Goal: Browse casually

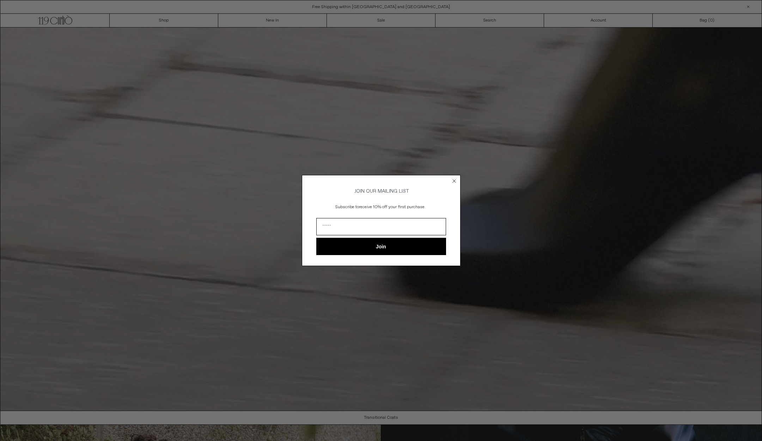
click at [456, 179] on circle "Close dialog" at bounding box center [453, 180] width 7 height 7
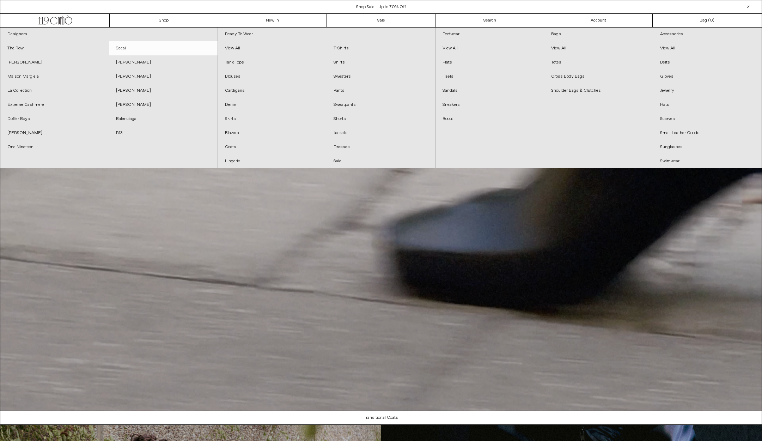
click at [125, 48] on link "Sacai" at bounding box center [163, 48] width 109 height 14
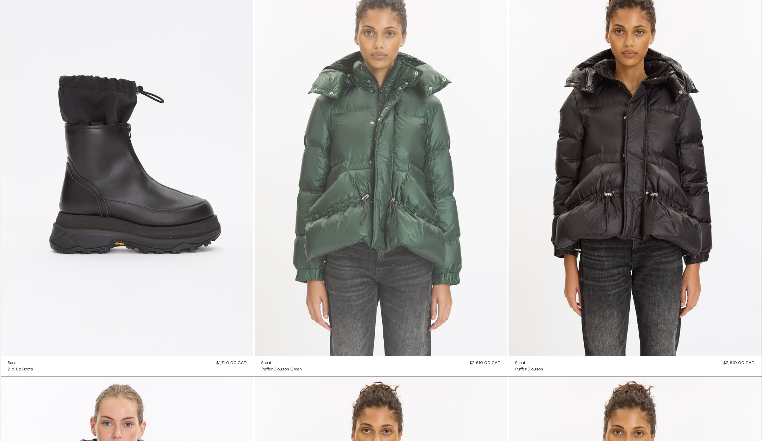
scroll to position [66, 0]
click at [368, 191] on at bounding box center [380, 165] width 253 height 380
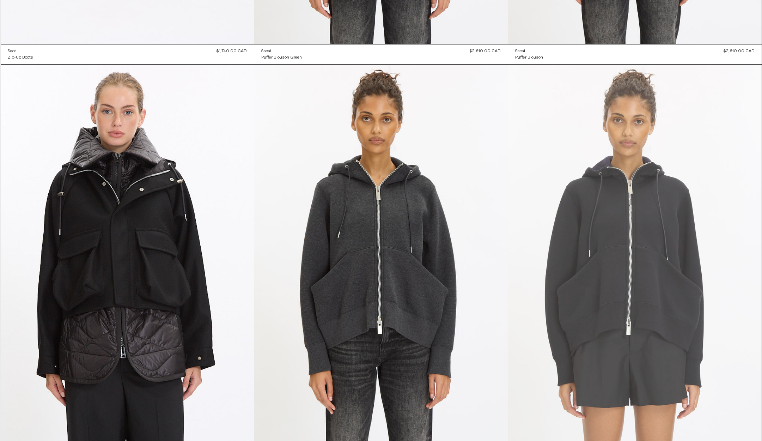
scroll to position [376, 0]
click at [620, 211] on at bounding box center [634, 255] width 253 height 380
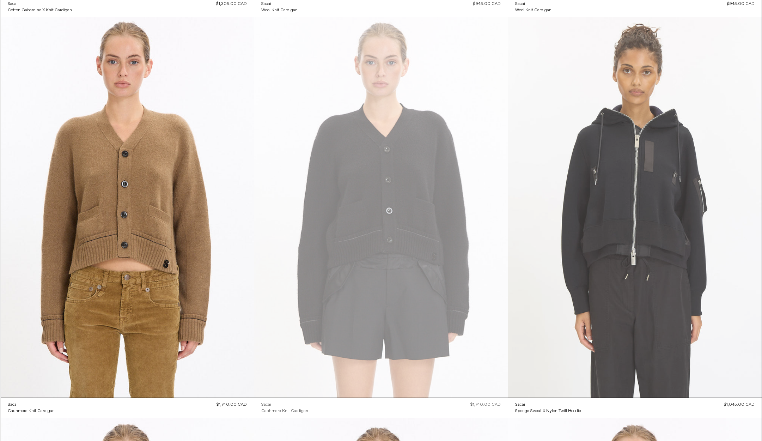
scroll to position [2825, 0]
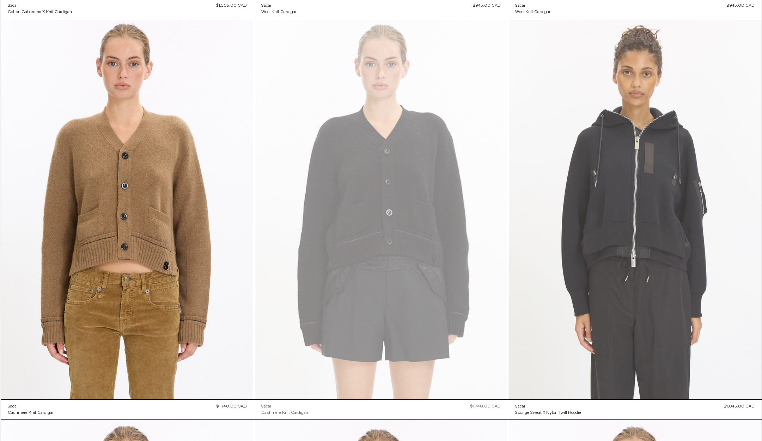
click at [607, 320] on at bounding box center [634, 209] width 253 height 380
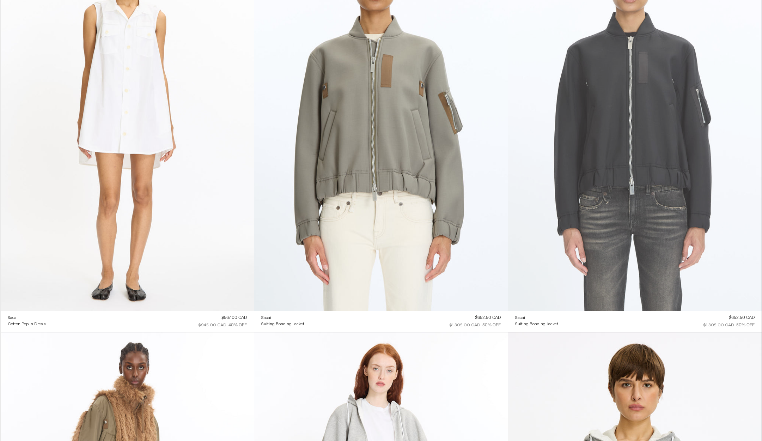
scroll to position [4920, 0]
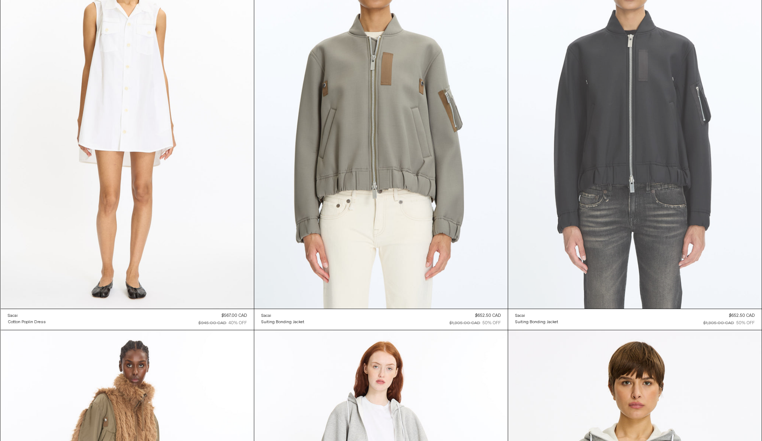
click at [675, 245] on at bounding box center [634, 118] width 253 height 380
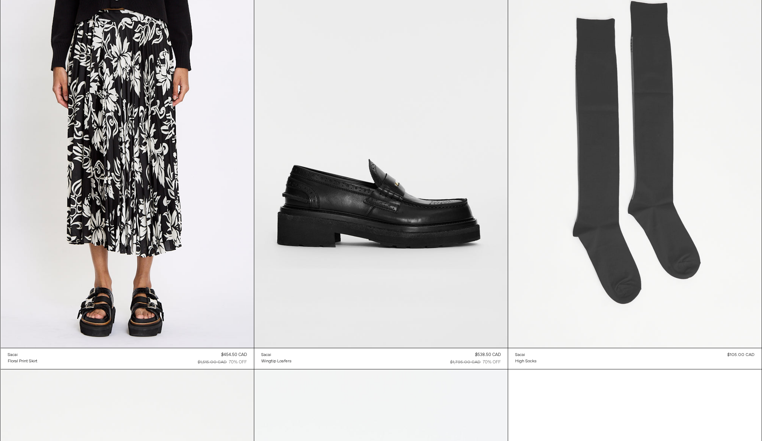
scroll to position [5691, 0]
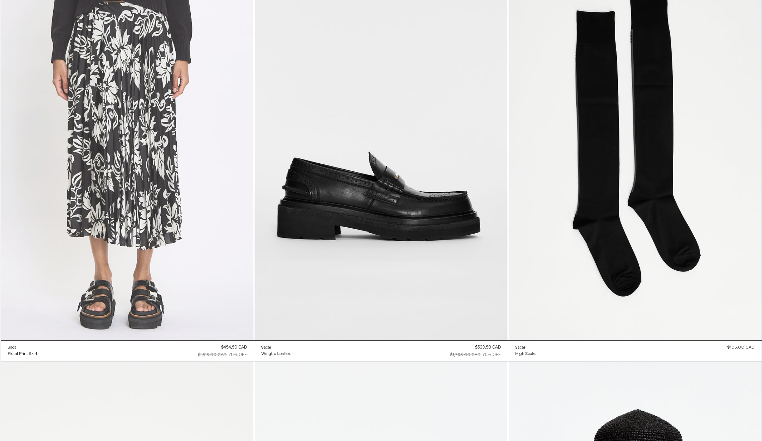
click at [191, 188] on at bounding box center [127, 150] width 253 height 380
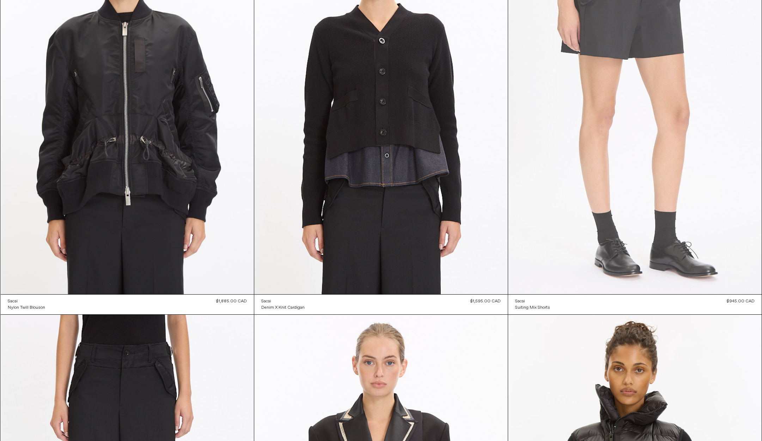
scroll to position [1328, 0]
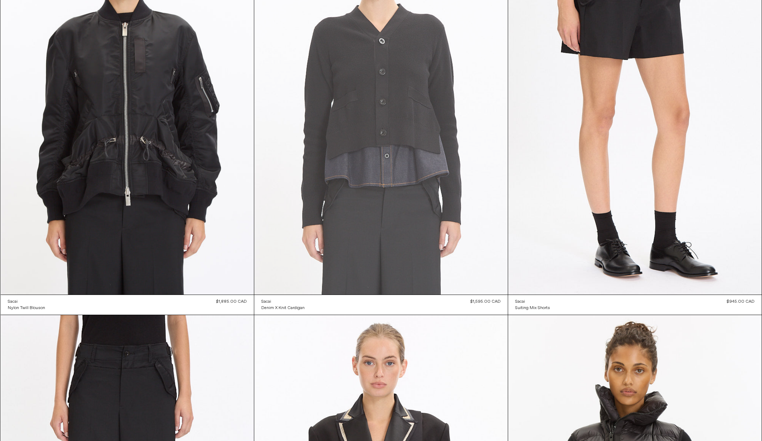
click at [420, 151] on at bounding box center [380, 104] width 253 height 380
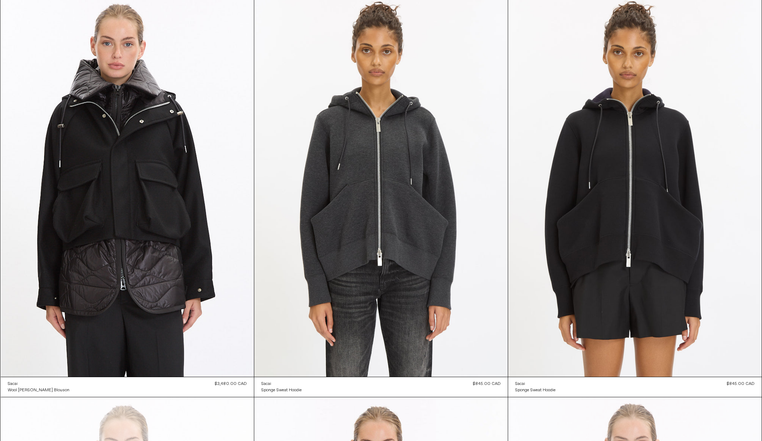
scroll to position [440, 0]
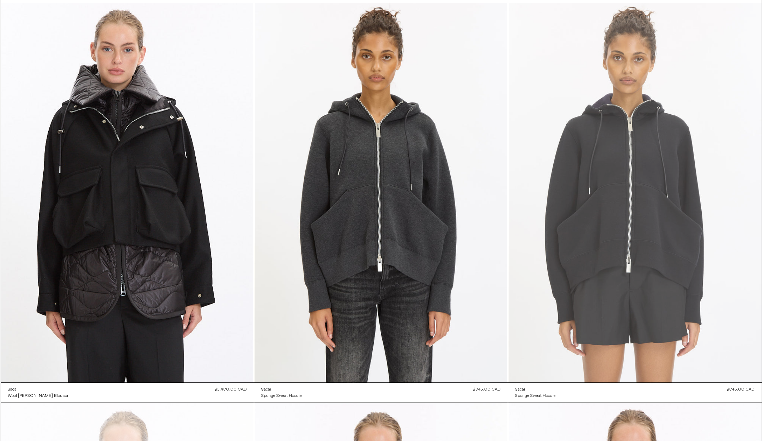
click at [629, 274] on at bounding box center [634, 192] width 253 height 380
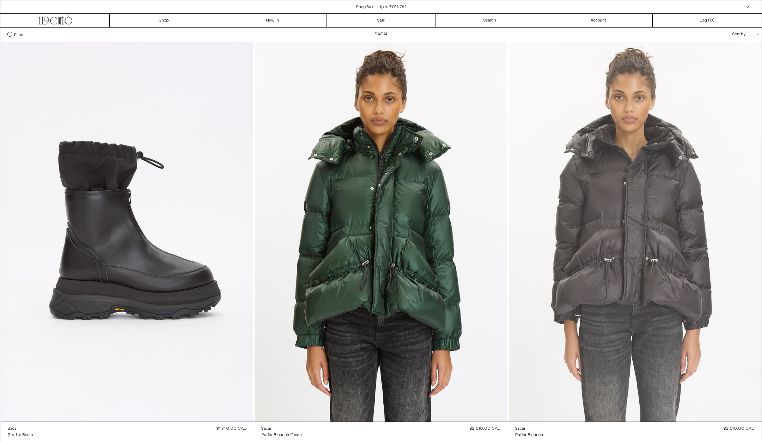
scroll to position [0, 0]
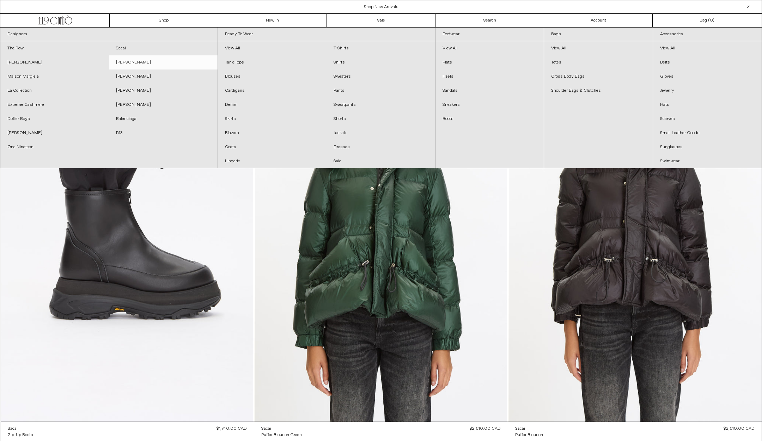
click at [132, 64] on link "[PERSON_NAME]" at bounding box center [163, 62] width 109 height 14
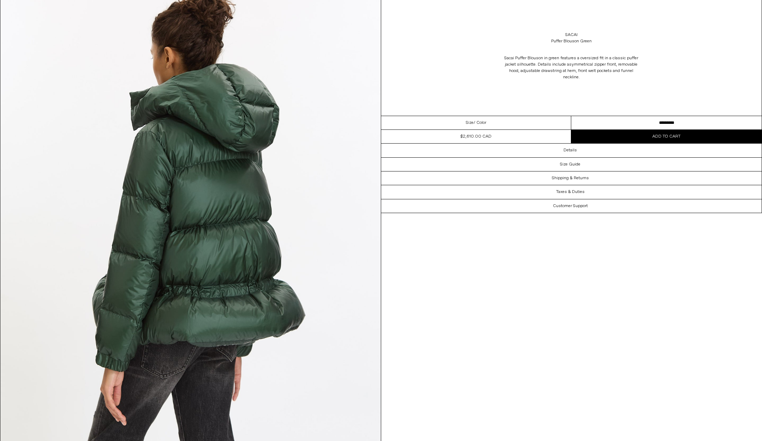
scroll to position [1012, 0]
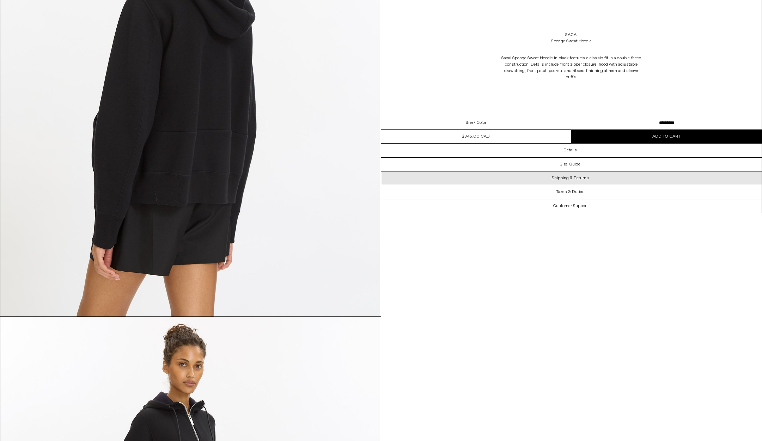
scroll to position [1154, 0]
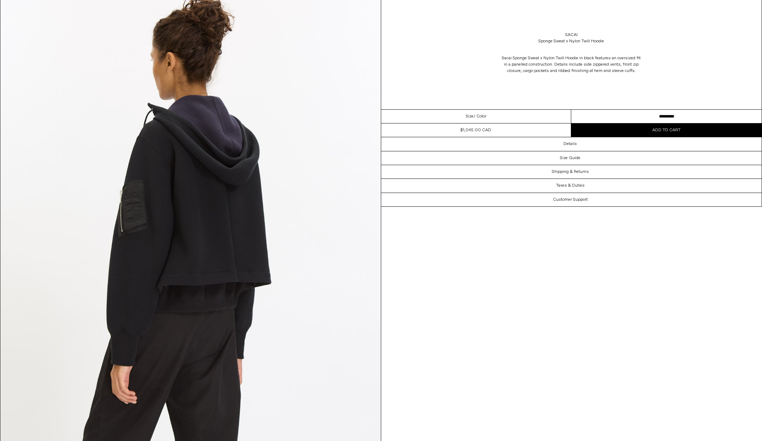
scroll to position [1011, 0]
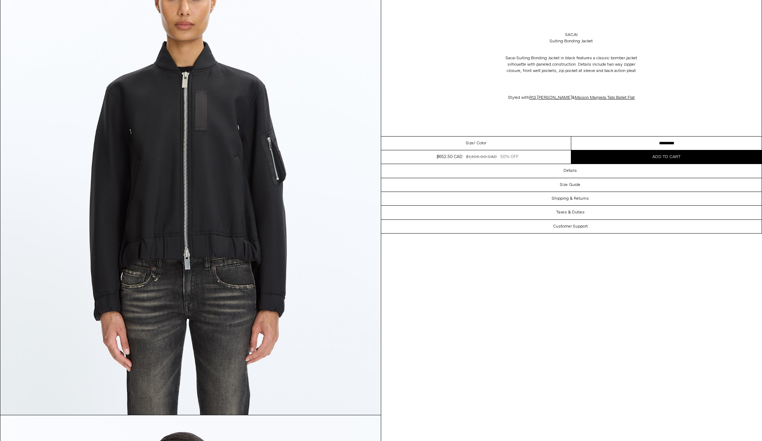
scroll to position [102, 0]
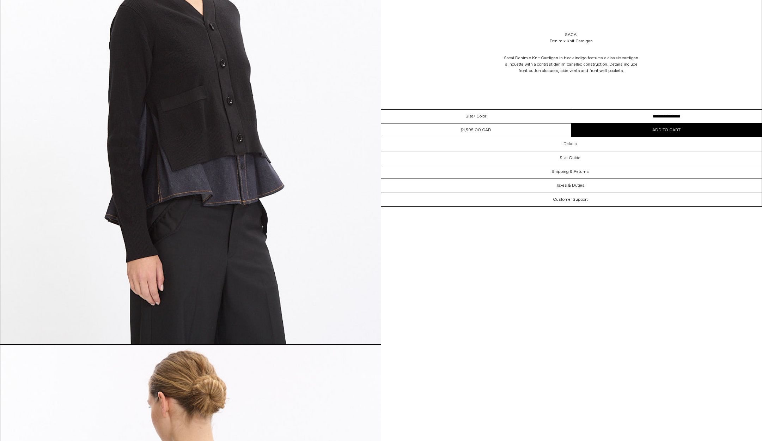
scroll to position [649, 0]
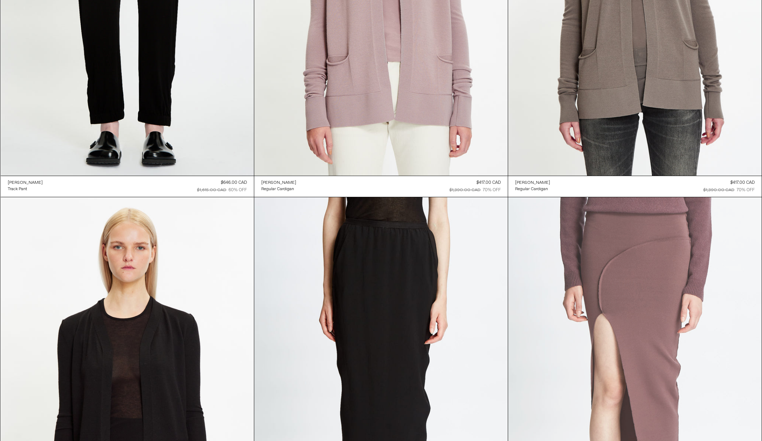
scroll to position [4656, 0]
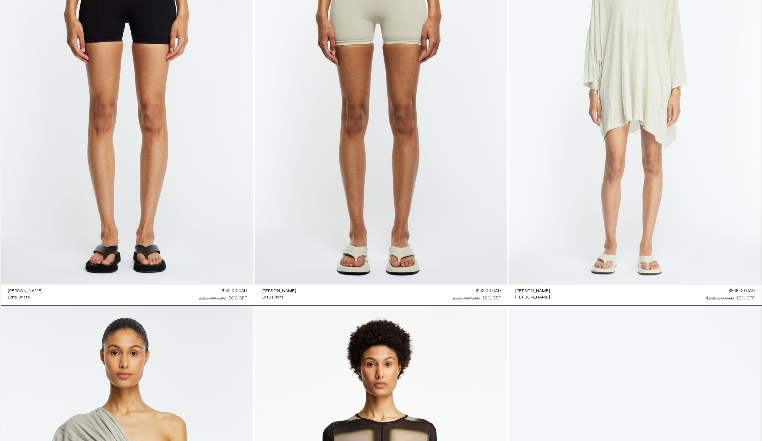
scroll to position [5365, 0]
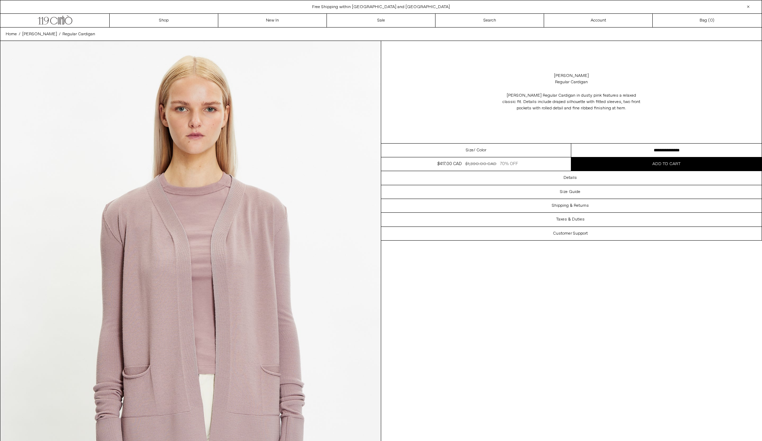
select select "**********"
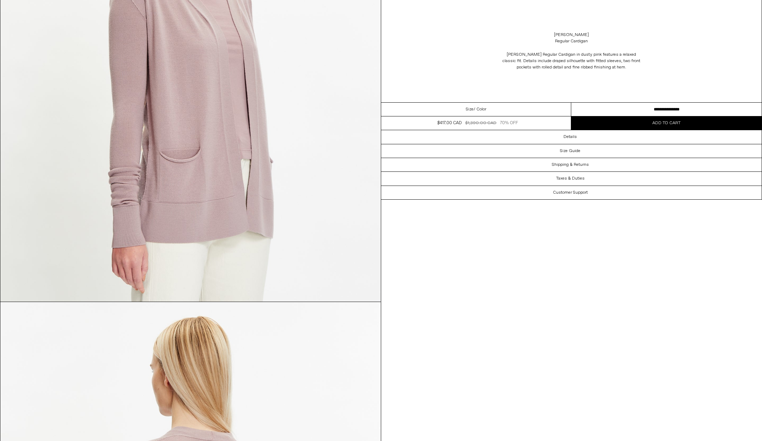
scroll to position [690, 0]
